Goal: Task Accomplishment & Management: Use online tool/utility

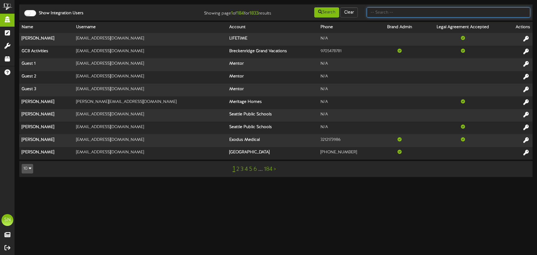
click at [413, 14] on input "text" at bounding box center [447, 12] width 163 height 10
type input "the picklr"
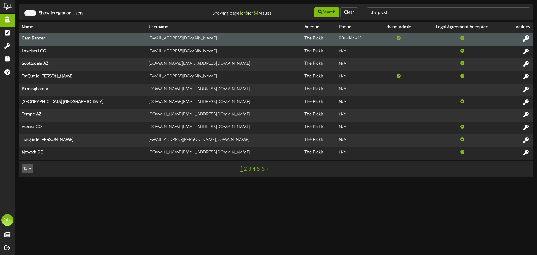
click at [526, 36] on icon at bounding box center [525, 38] width 7 height 7
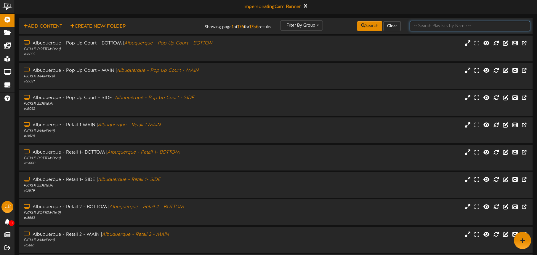
click at [421, 28] on input "text" at bounding box center [469, 26] width 120 height 10
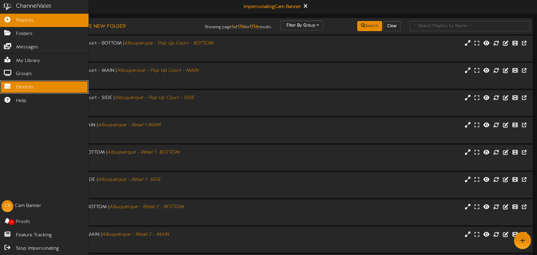
click at [20, 87] on span "Devices" at bounding box center [24, 87] width 17 height 7
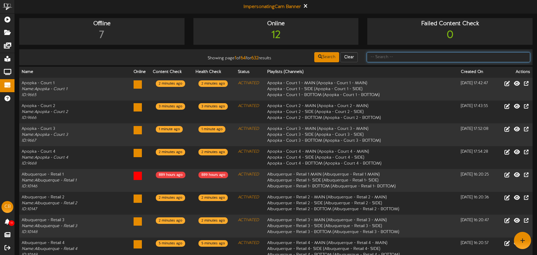
click at [378, 55] on input "text" at bounding box center [447, 57] width 163 height 10
type input "tucson"
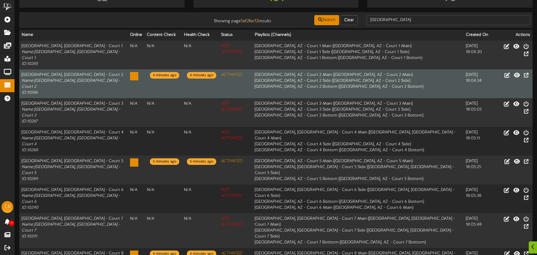
scroll to position [38, 0]
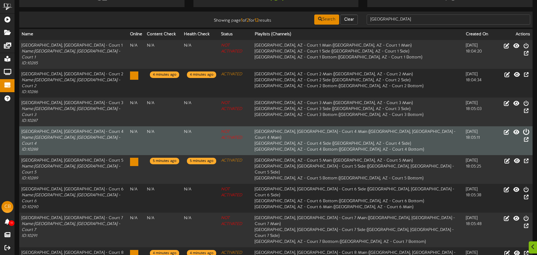
click at [522, 128] on icon at bounding box center [525, 131] width 7 height 7
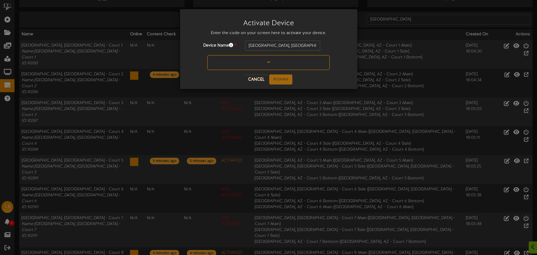
click at [247, 61] on input "text" at bounding box center [268, 62] width 122 height 15
type input "L728WL"
click at [280, 77] on button "Activate" at bounding box center [280, 79] width 23 height 10
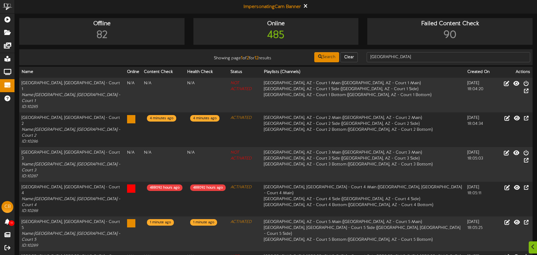
scroll to position [74, 0]
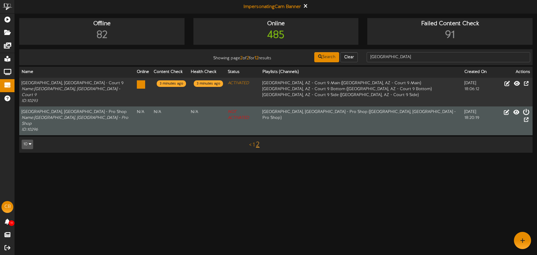
click at [522, 108] on icon at bounding box center [525, 111] width 7 height 7
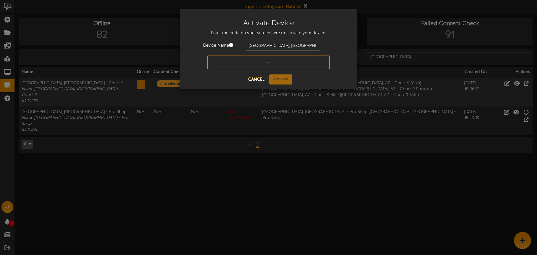
click at [258, 64] on input "text" at bounding box center [268, 62] width 122 height 15
type input "GR3A5P"
click at [278, 79] on button "Activate" at bounding box center [280, 79] width 23 height 10
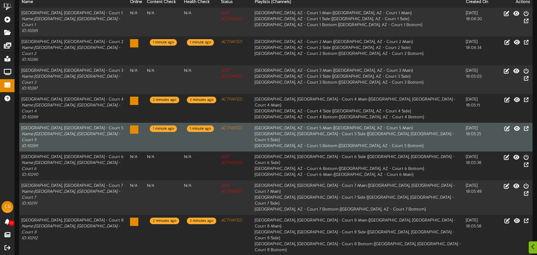
scroll to position [74, 0]
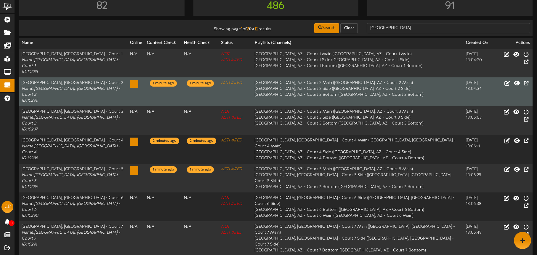
scroll to position [74, 0]
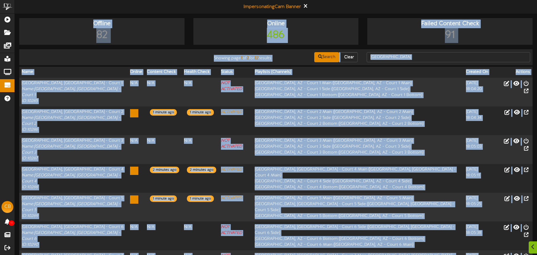
click at [255, 241] on html "ChannelValet Playlists Folders Messages My Library Groups Devices Help CB Cam B…" at bounding box center [268, 212] width 537 height 424
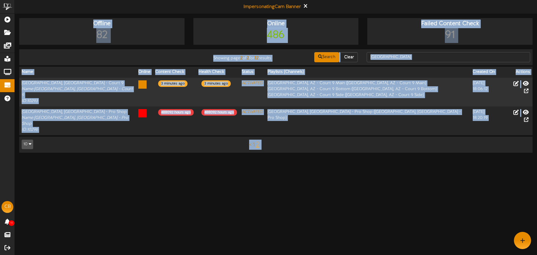
click at [276, 158] on html "ChannelValet Playlists Folders Messages My Library Groups Devices Help CB Cam B…" at bounding box center [268, 79] width 537 height 158
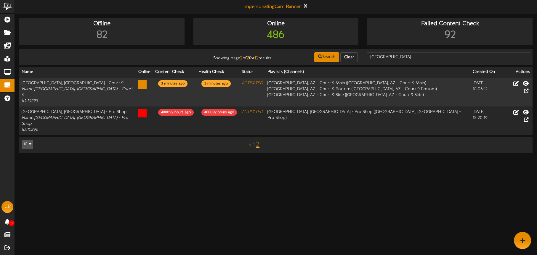
click at [254, 141] on link "1" at bounding box center [253, 144] width 2 height 7
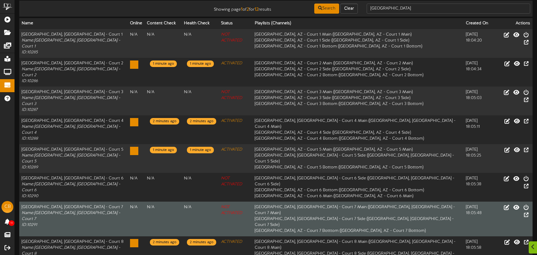
scroll to position [74, 0]
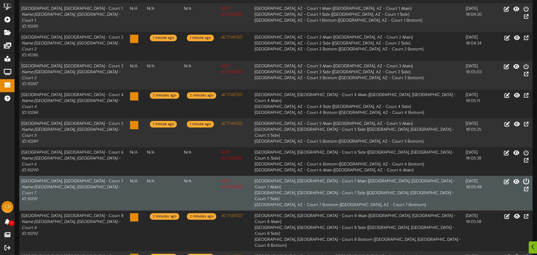
click at [522, 178] on icon at bounding box center [525, 181] width 7 height 7
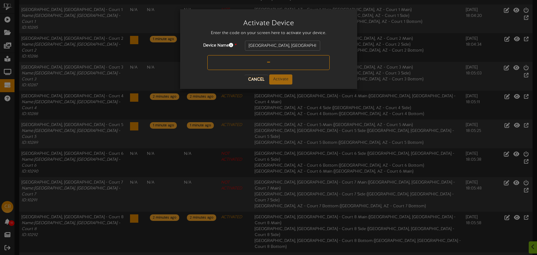
scroll to position [73, 0]
click at [263, 61] on input "text" at bounding box center [268, 62] width 122 height 15
click at [273, 62] on input "J6Q3L" at bounding box center [268, 62] width 122 height 15
type input "J6QG3L"
click at [279, 75] on button "Activate" at bounding box center [280, 79] width 23 height 10
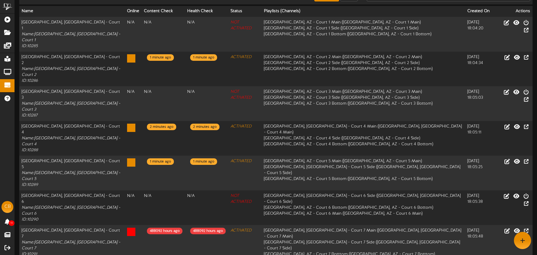
scroll to position [0, 0]
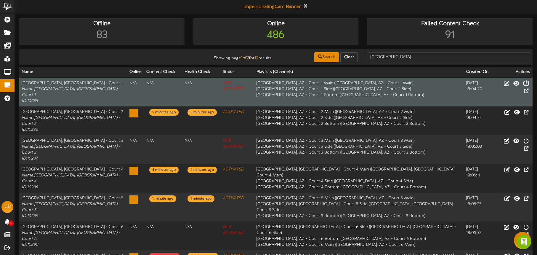
click at [522, 84] on icon at bounding box center [525, 83] width 7 height 7
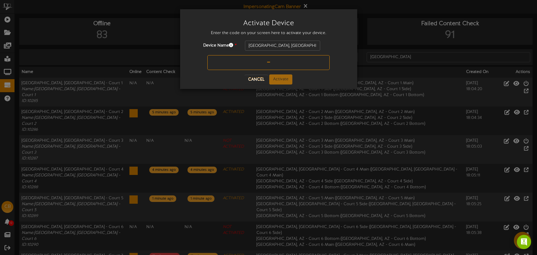
click at [252, 64] on input "text" at bounding box center [268, 62] width 122 height 15
type input "5M4XK6"
click at [285, 79] on button "Activate" at bounding box center [280, 79] width 23 height 10
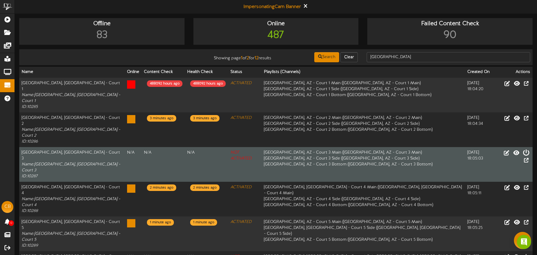
click at [522, 149] on icon at bounding box center [525, 152] width 7 height 7
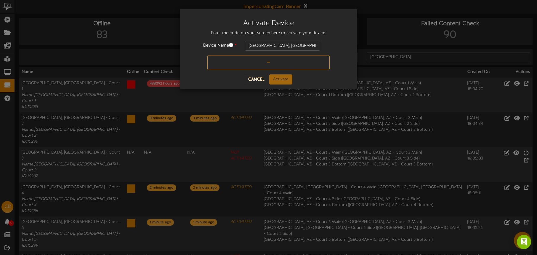
click at [256, 64] on input "text" at bounding box center [268, 62] width 122 height 15
click at [257, 64] on input "text" at bounding box center [268, 62] width 122 height 15
type input "PFGL3Q"
click at [282, 76] on button "Activate" at bounding box center [280, 79] width 23 height 10
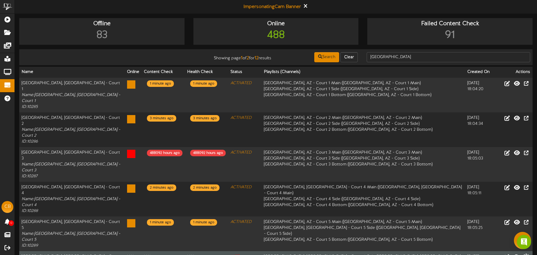
click at [522, 253] on icon at bounding box center [525, 256] width 7 height 7
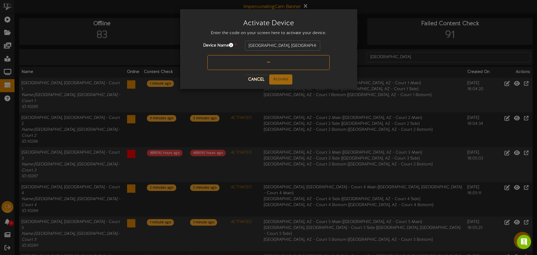
click at [262, 61] on input "text" at bounding box center [268, 62] width 122 height 15
type input "HTLHCG"
click at [281, 76] on button "Activate" at bounding box center [280, 79] width 23 height 10
